Goal: Information Seeking & Learning: Learn about a topic

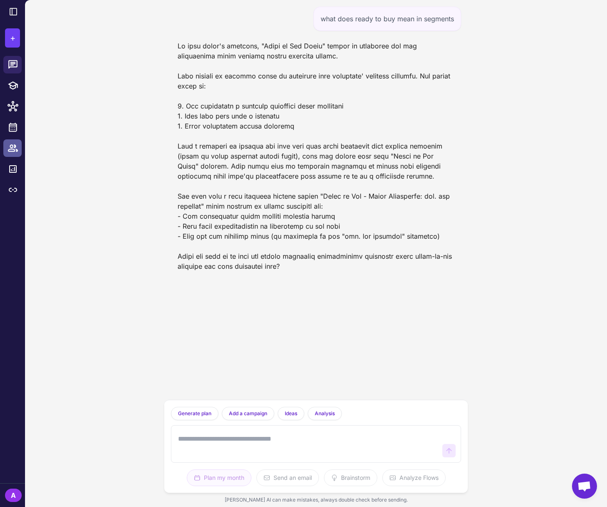
click at [16, 150] on icon at bounding box center [13, 147] width 10 height 7
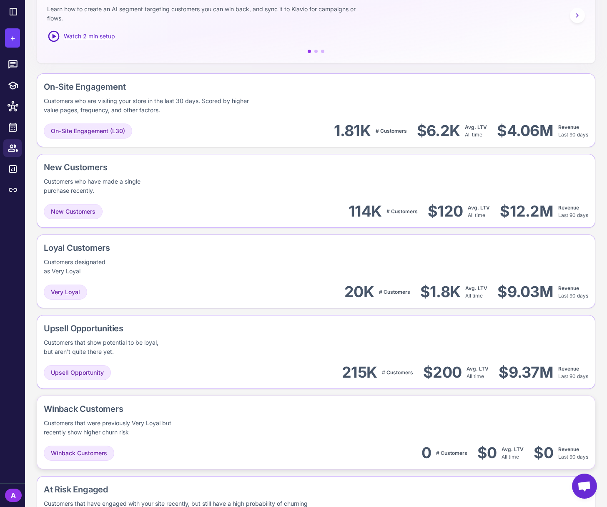
scroll to position [302, 0]
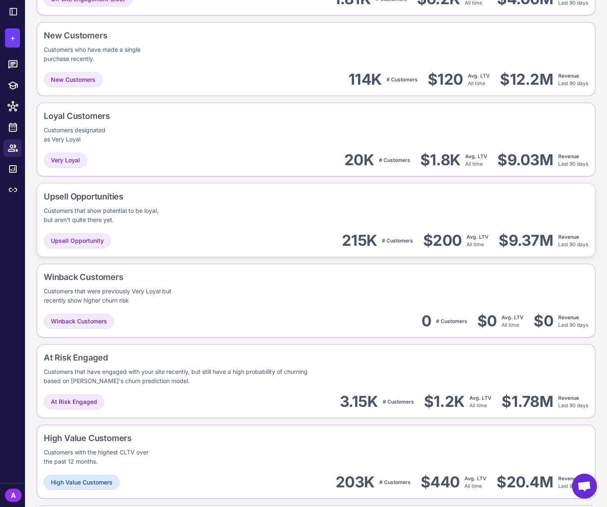
click at [196, 219] on div "Upsell Opportunities Customers that show potential to be loyal, but aren't quit…" at bounding box center [137, 207] width 186 height 34
